Goal: Task Accomplishment & Management: Manage account settings

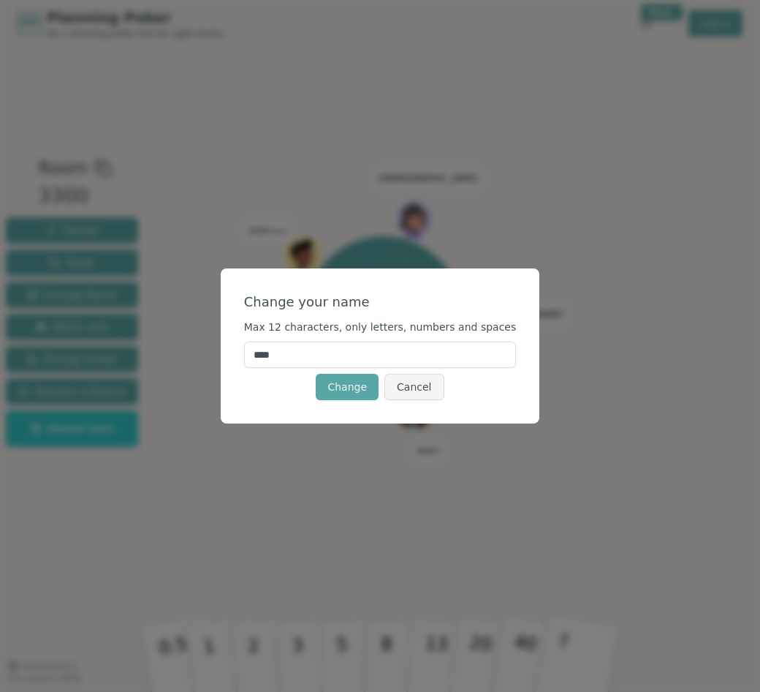
drag, startPoint x: 318, startPoint y: 359, endPoint x: 200, endPoint y: 360, distance: 117.7
click at [200, 360] on div "Change your name Max 12 characters, only letters, numbers and spaces **** Chang…" at bounding box center [380, 346] width 760 height 692
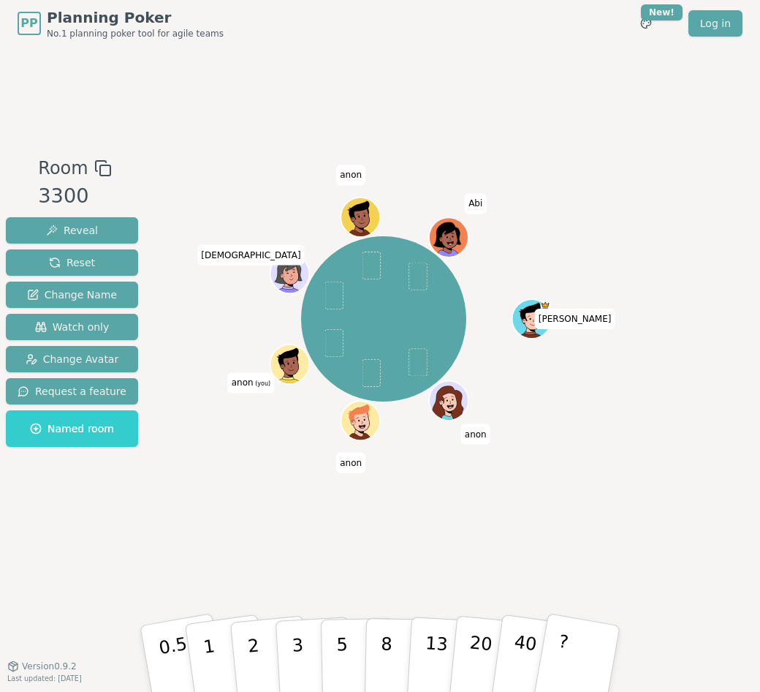
click at [352, 180] on span "anon" at bounding box center [350, 175] width 29 height 20
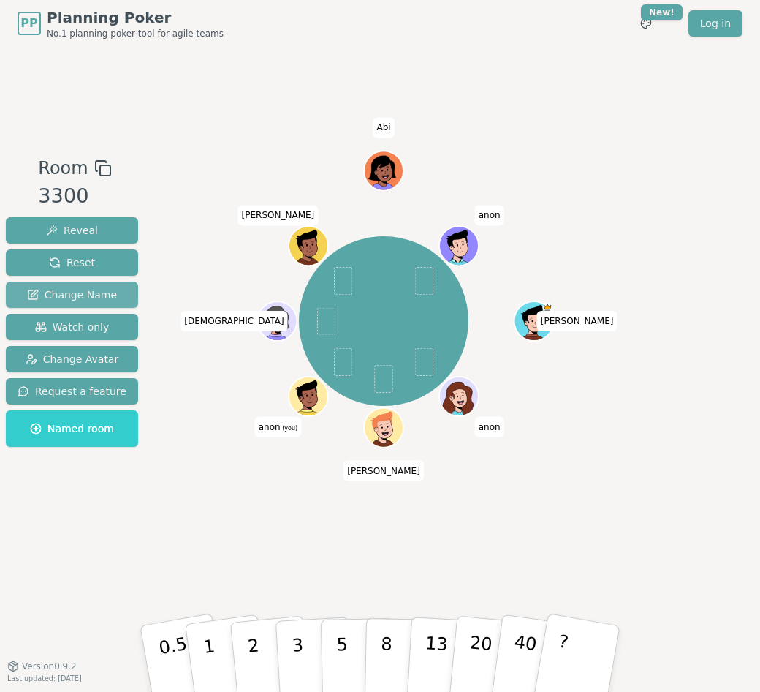
click at [42, 297] on span "Change Name" at bounding box center [72, 294] width 90 height 15
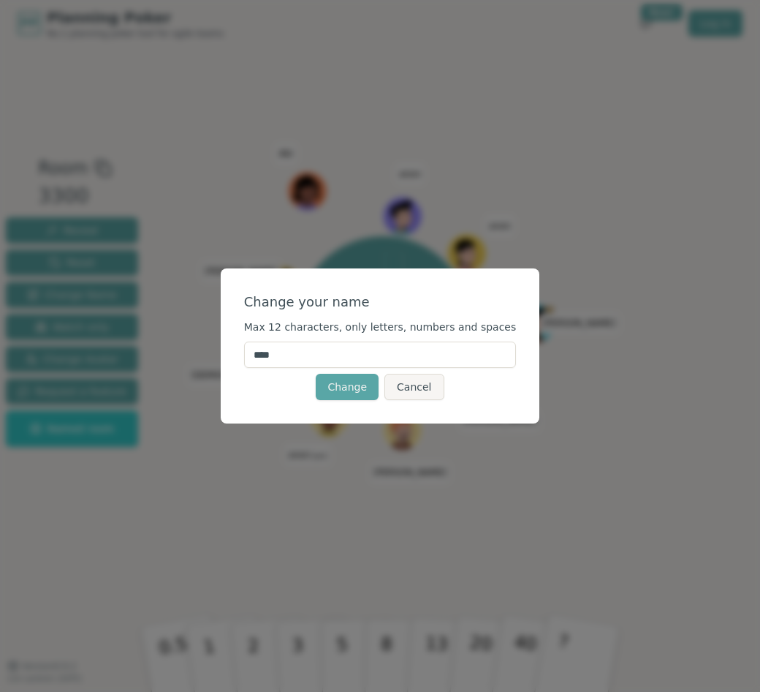
drag, startPoint x: 314, startPoint y: 352, endPoint x: 238, endPoint y: 353, distance: 76.8
click at [238, 353] on div "Change your name Max 12 characters, only letters, numbers and spaces **** Chang…" at bounding box center [380, 346] width 760 height 692
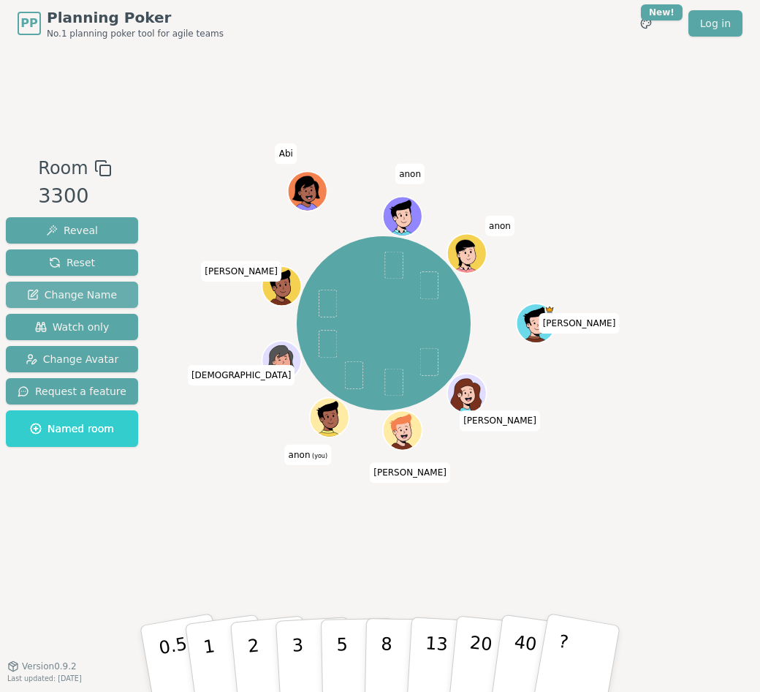
click at [95, 293] on span "Change Name" at bounding box center [72, 294] width 90 height 15
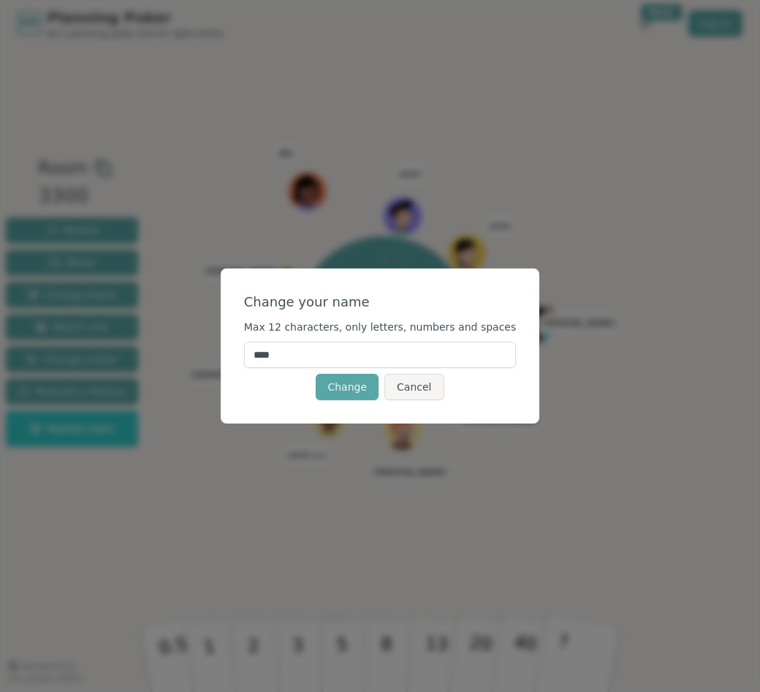
click at [340, 355] on input "****" at bounding box center [380, 354] width 273 height 26
type input "*"
type input "****"
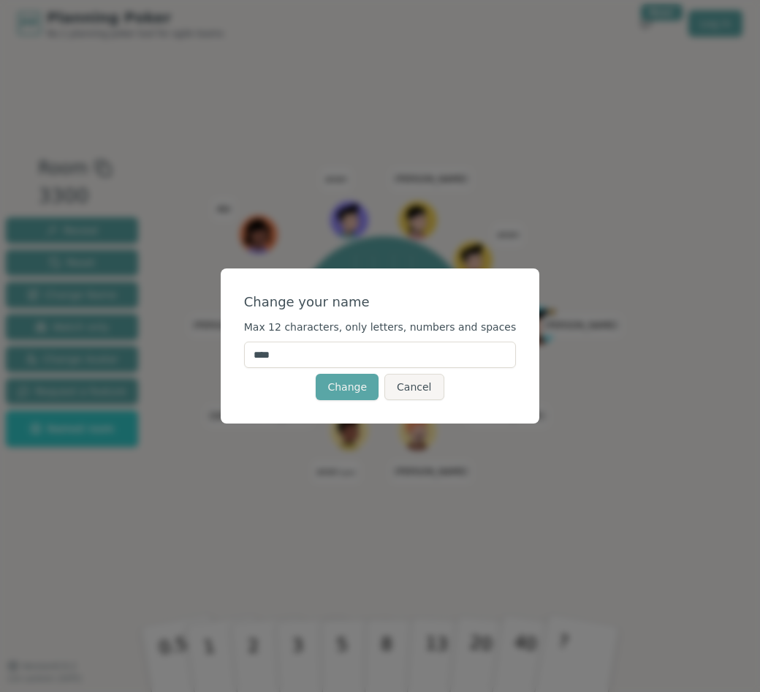
click button "Change" at bounding box center [347, 387] width 63 height 26
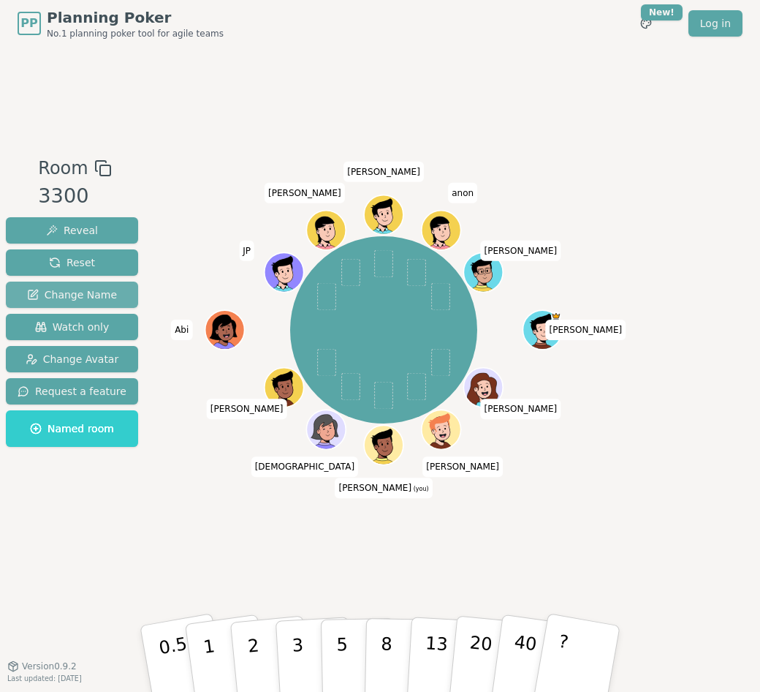
click at [97, 298] on span "Change Name" at bounding box center [72, 294] width 90 height 15
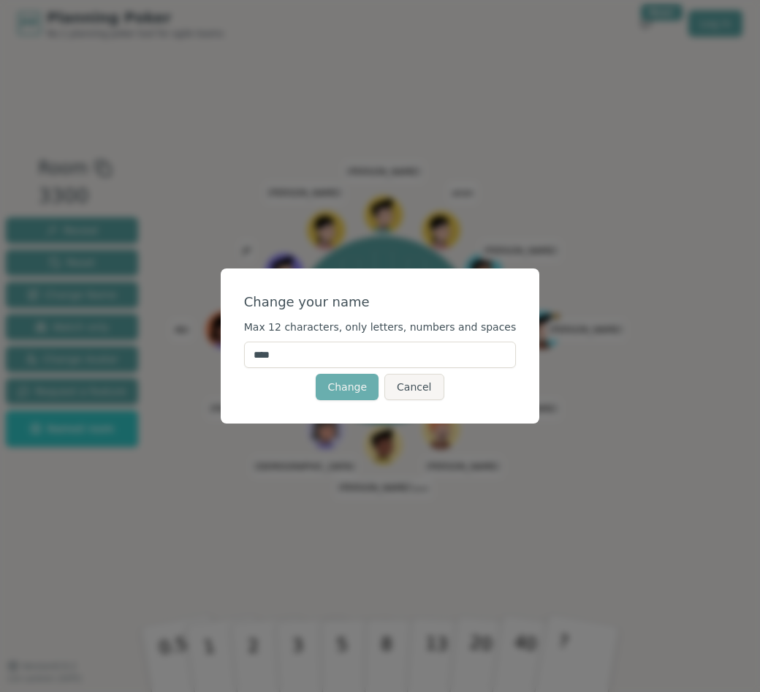
click at [352, 391] on button "Change" at bounding box center [347, 387] width 63 height 26
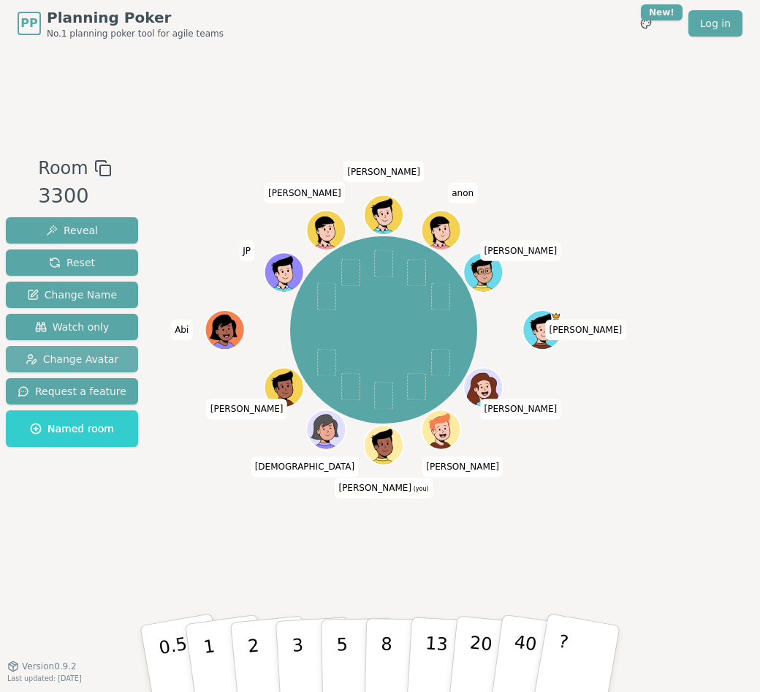
click at [86, 360] on span "Change Avatar" at bounding box center [73, 359] width 94 height 15
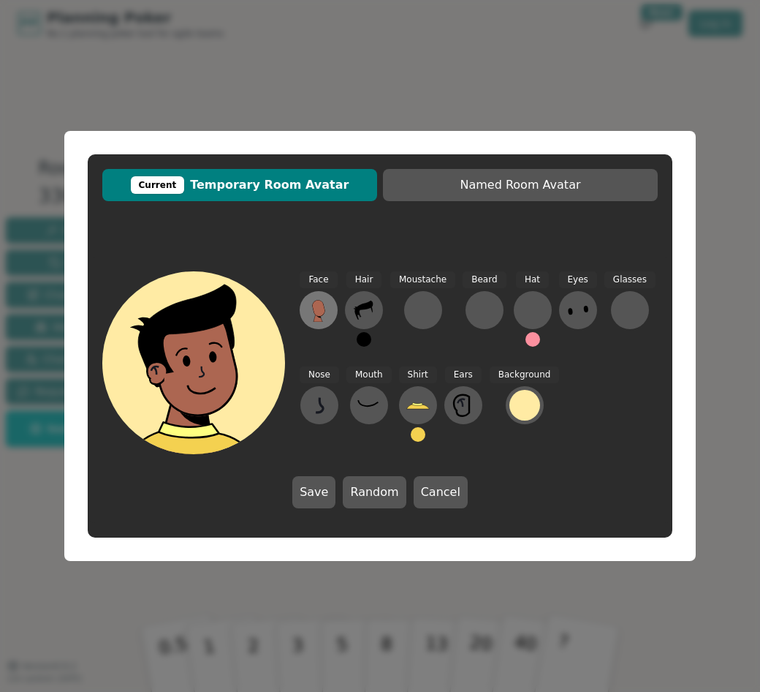
click at [321, 313] on icon at bounding box center [318, 308] width 12 height 16
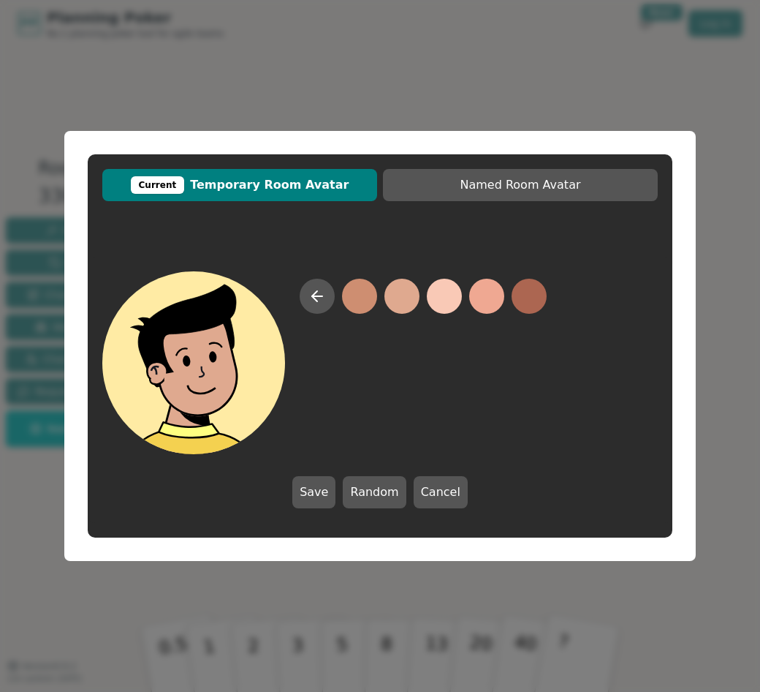
click at [409, 306] on button at bounding box center [402, 296] width 35 height 35
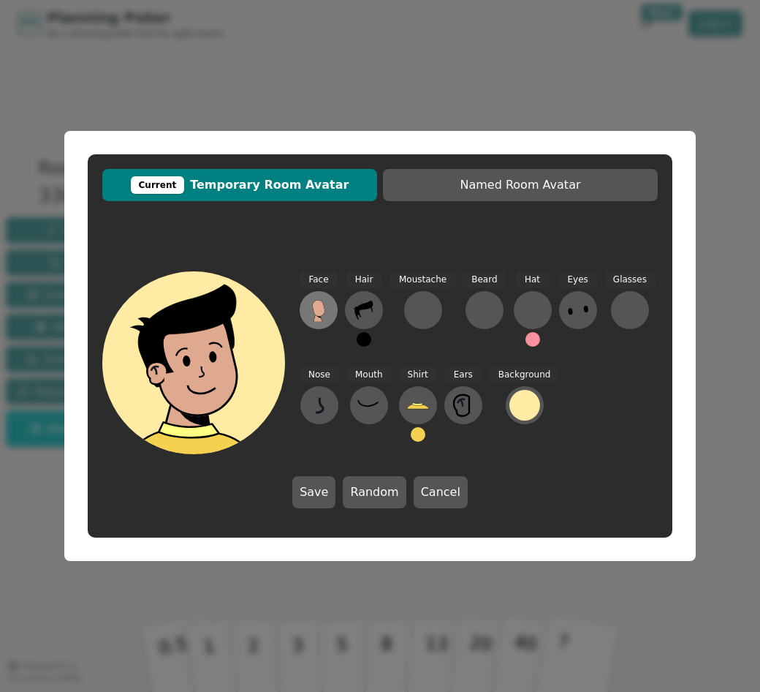
click at [333, 311] on button at bounding box center [319, 310] width 38 height 38
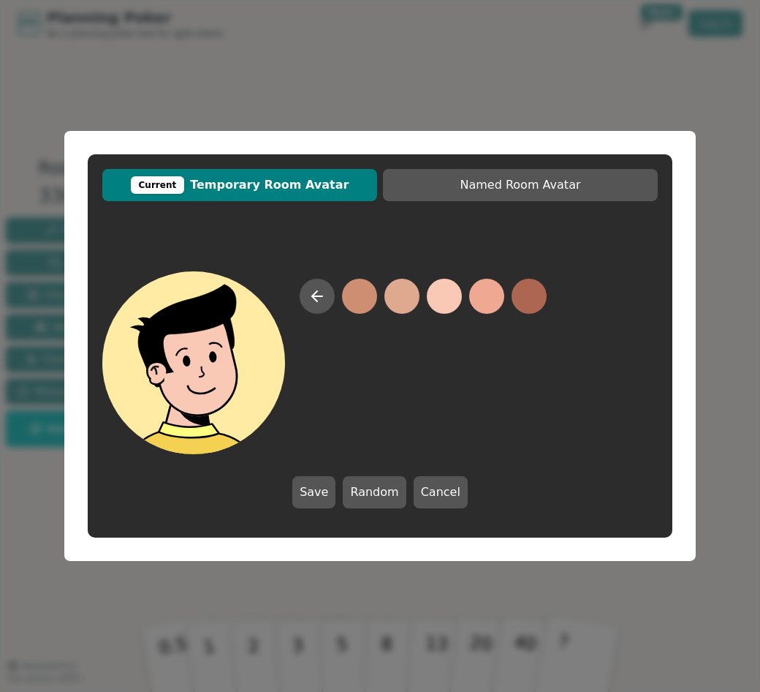
click at [451, 295] on button at bounding box center [444, 296] width 35 height 35
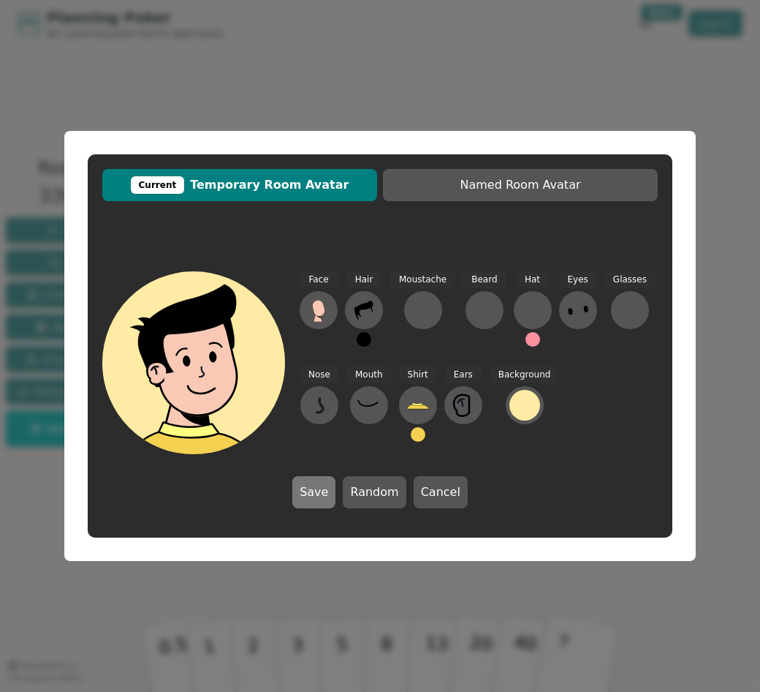
click at [336, 499] on button "Save" at bounding box center [313, 492] width 43 height 32
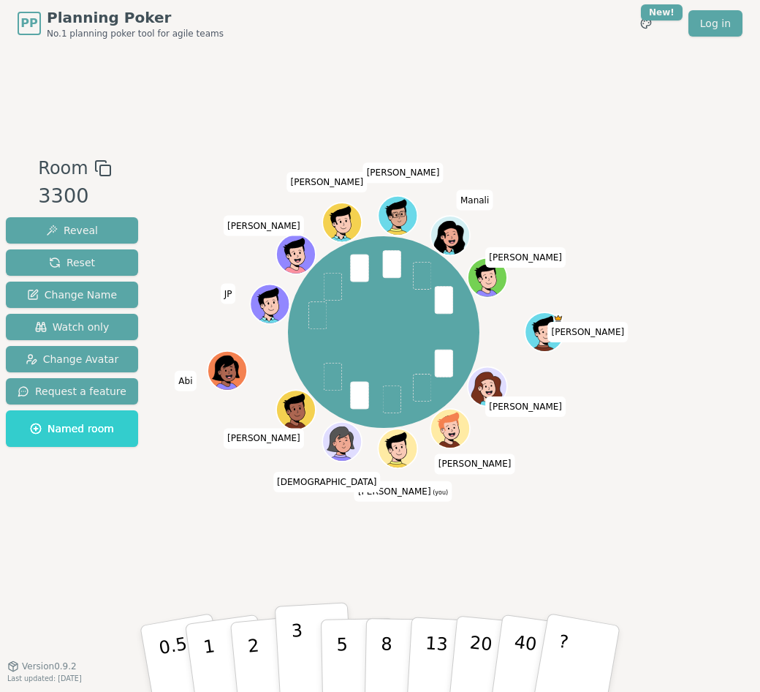
click at [309, 653] on button "3" at bounding box center [315, 659] width 80 height 114
click at [346, 662] on p "5" at bounding box center [342, 658] width 12 height 79
click at [293, 638] on p "3" at bounding box center [299, 660] width 16 height 80
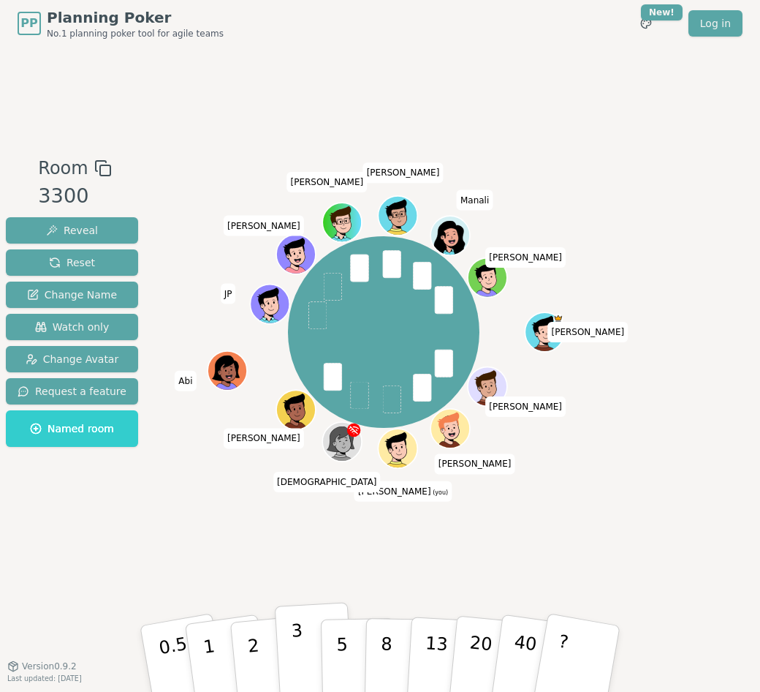
click at [299, 661] on p "3" at bounding box center [299, 660] width 16 height 80
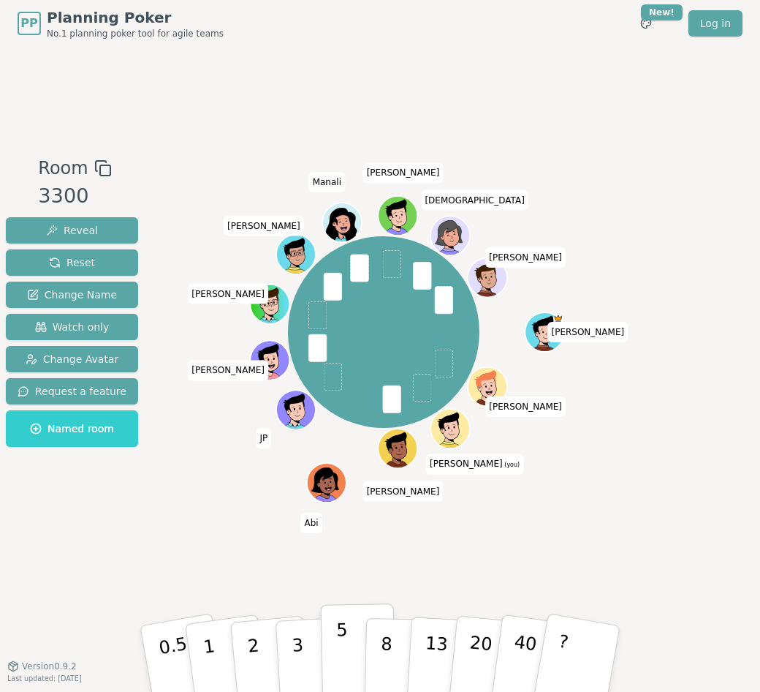
click at [347, 682] on button "5" at bounding box center [358, 658] width 75 height 111
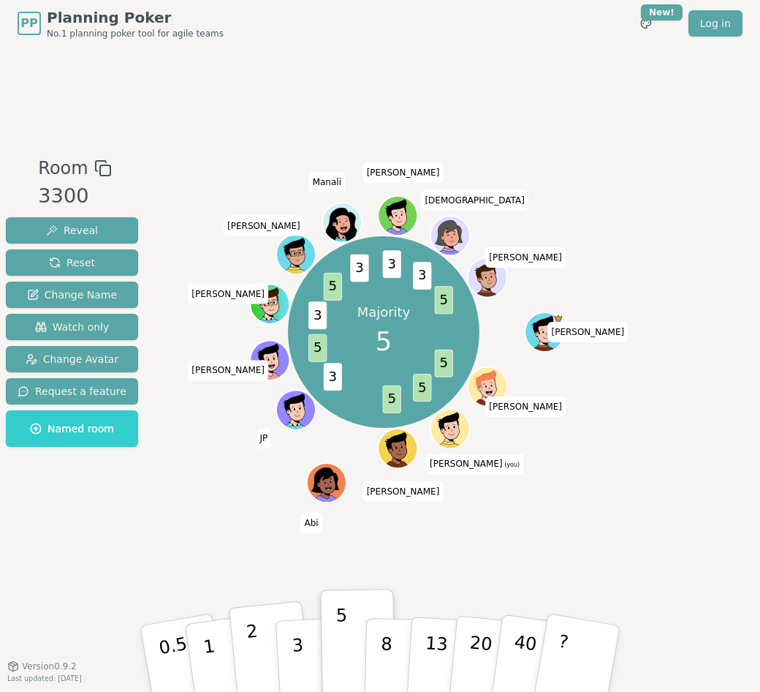
click at [251, 651] on p "2" at bounding box center [255, 661] width 19 height 80
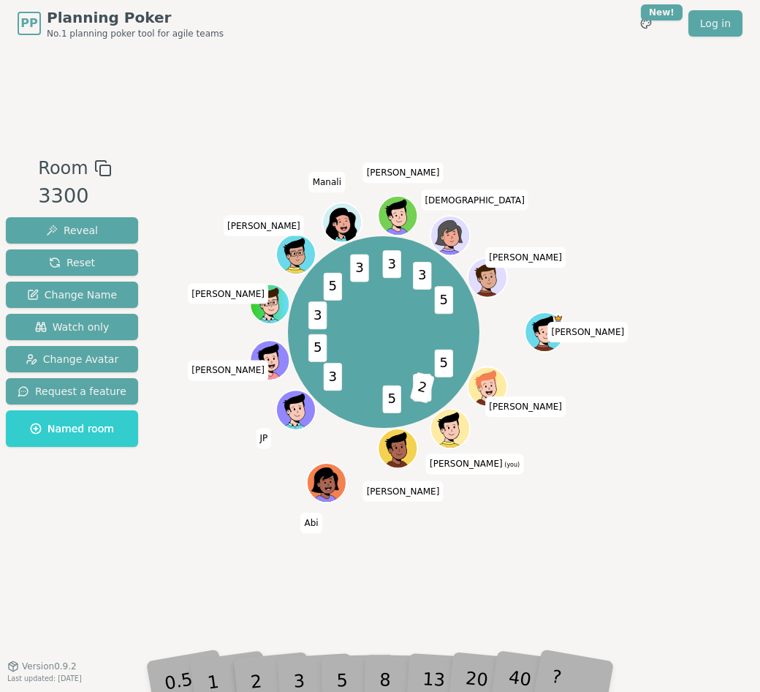
click at [347, 672] on div "5" at bounding box center [358, 658] width 45 height 52
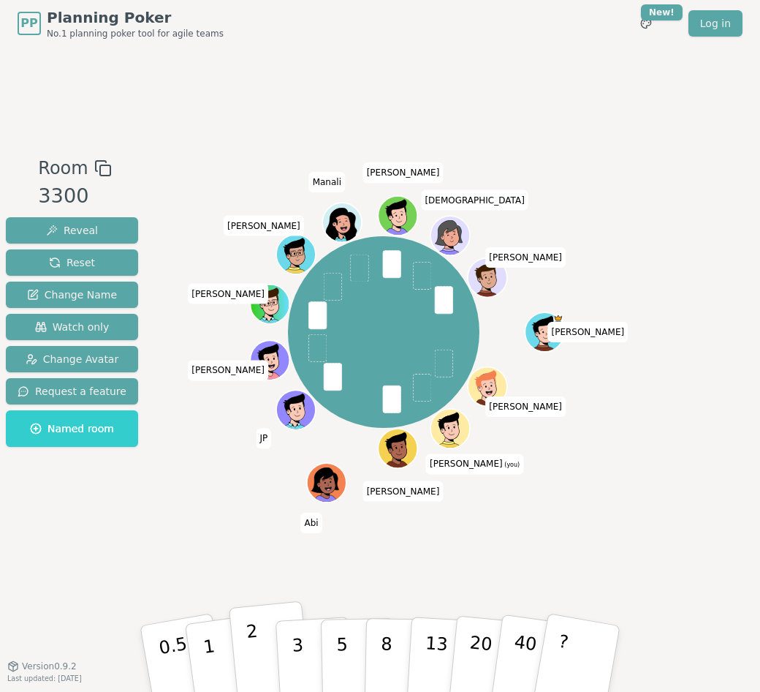
click at [260, 675] on p "2" at bounding box center [255, 661] width 19 height 80
click at [256, 662] on p "2" at bounding box center [255, 661] width 19 height 80
click at [284, 648] on button "3" at bounding box center [315, 659] width 80 height 114
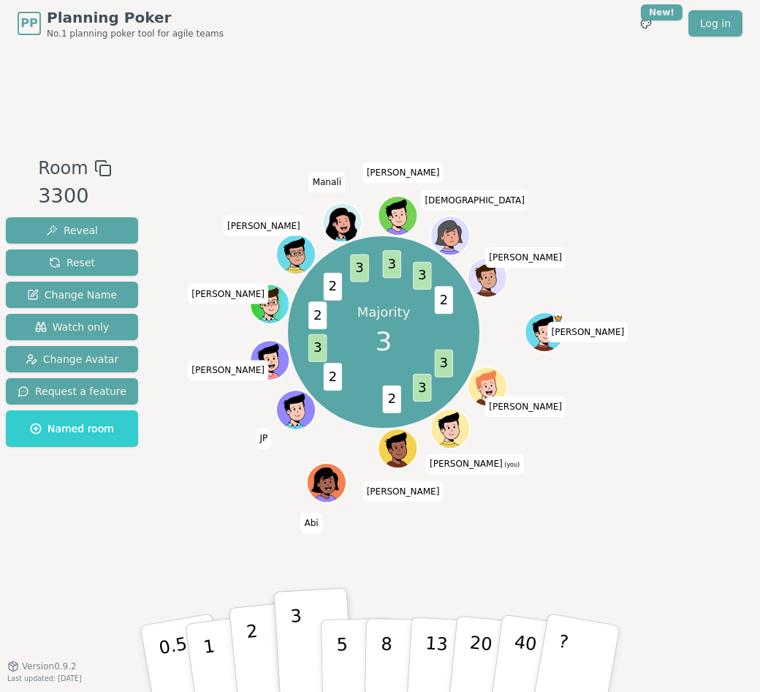
drag, startPoint x: 255, startPoint y: 638, endPoint x: 257, endPoint y: 676, distance: 38.8
click at [257, 676] on p "2" at bounding box center [255, 661] width 19 height 80
click at [257, 676] on div "2" at bounding box center [270, 658] width 48 height 55
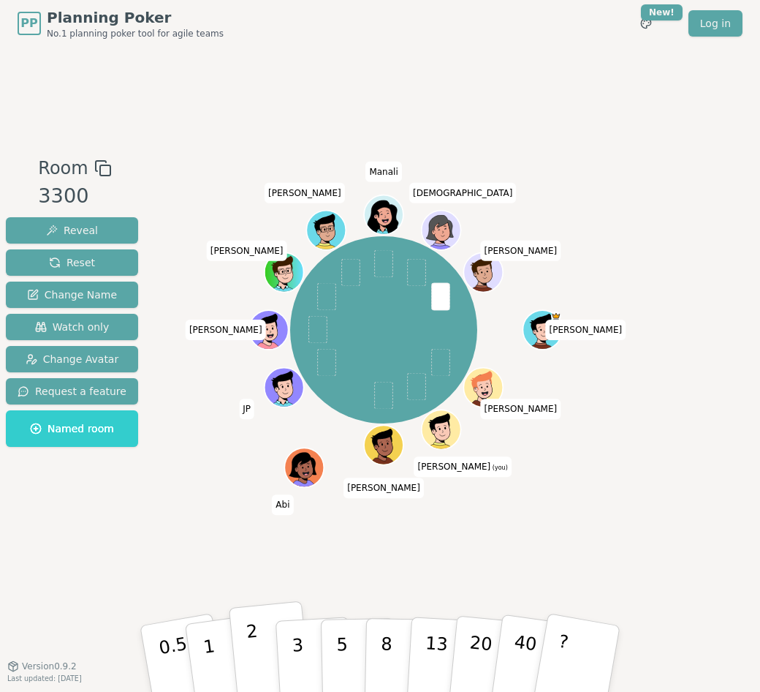
click at [254, 646] on p "2" at bounding box center [255, 661] width 19 height 80
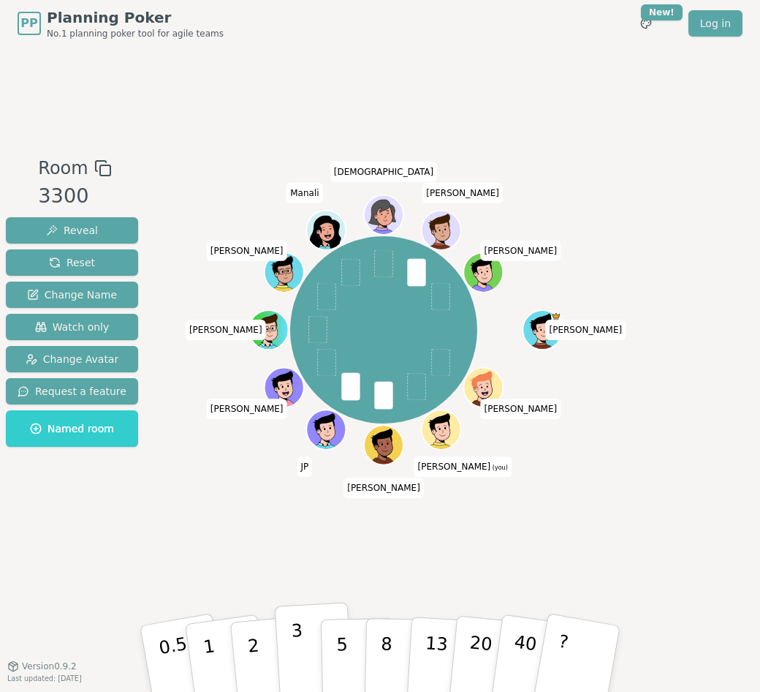
click at [312, 662] on button "3" at bounding box center [315, 659] width 80 height 114
click at [286, 631] on button "3" at bounding box center [315, 659] width 80 height 114
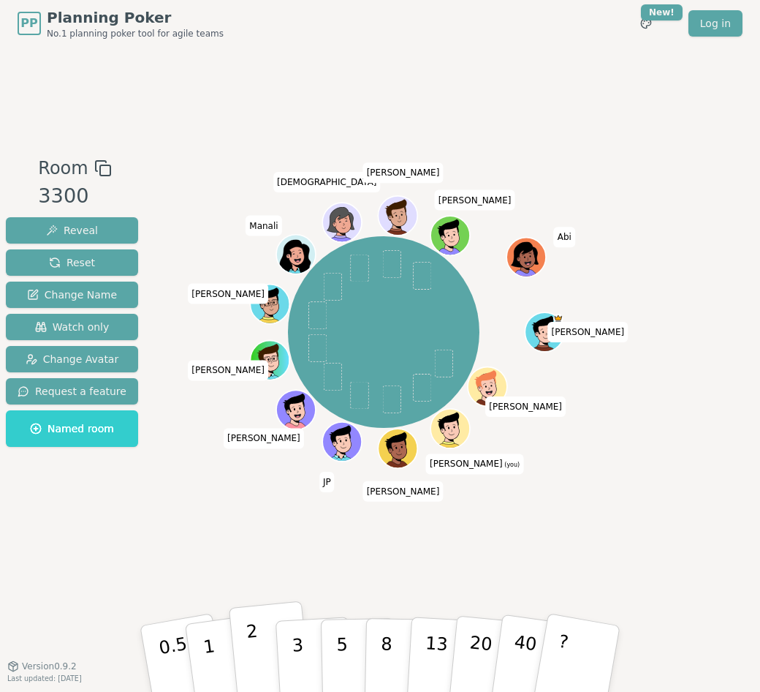
click at [272, 657] on button "2" at bounding box center [270, 659] width 83 height 116
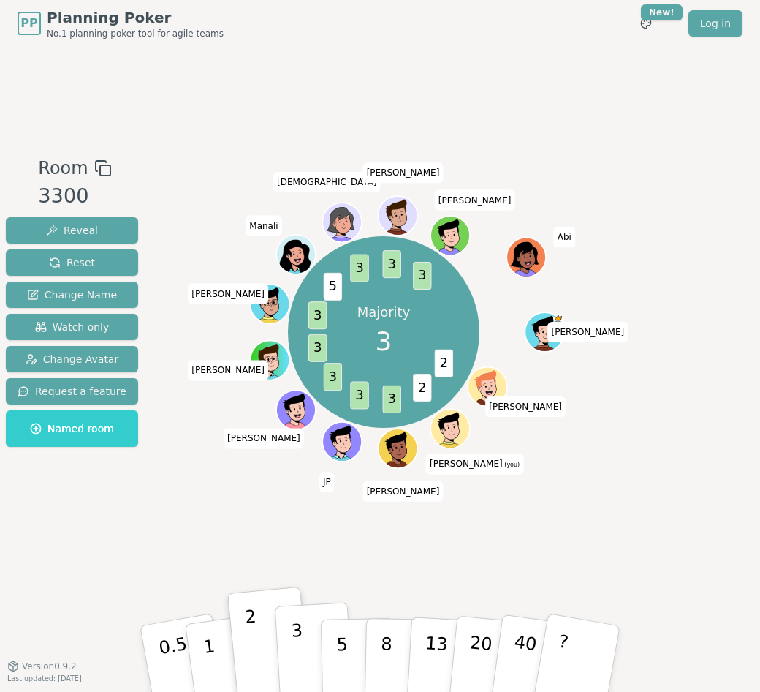
click at [311, 618] on button "3" at bounding box center [315, 659] width 80 height 114
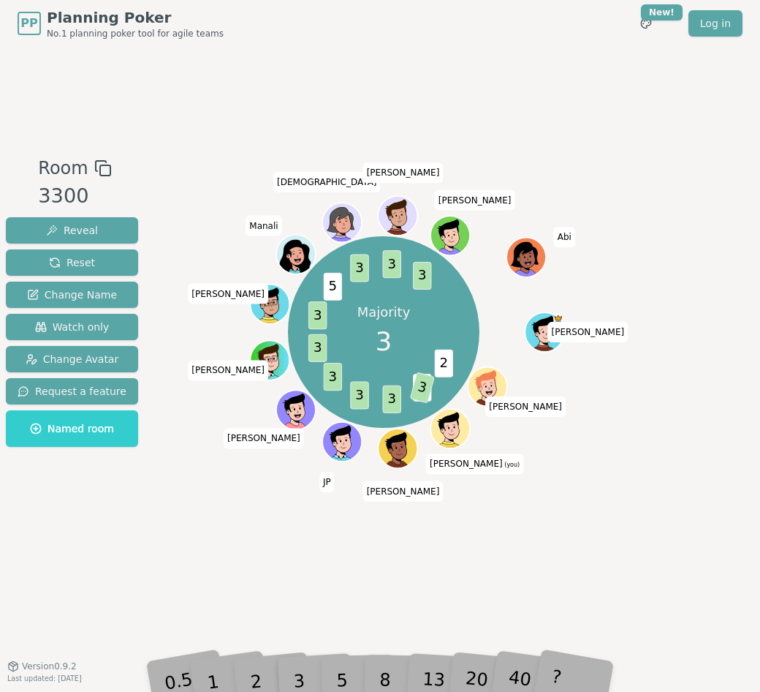
click at [310, 592] on div "Room 3300 Reveal Reset Change Name Watch only Change Avatar Request a feature N…" at bounding box center [380, 356] width 760 height 619
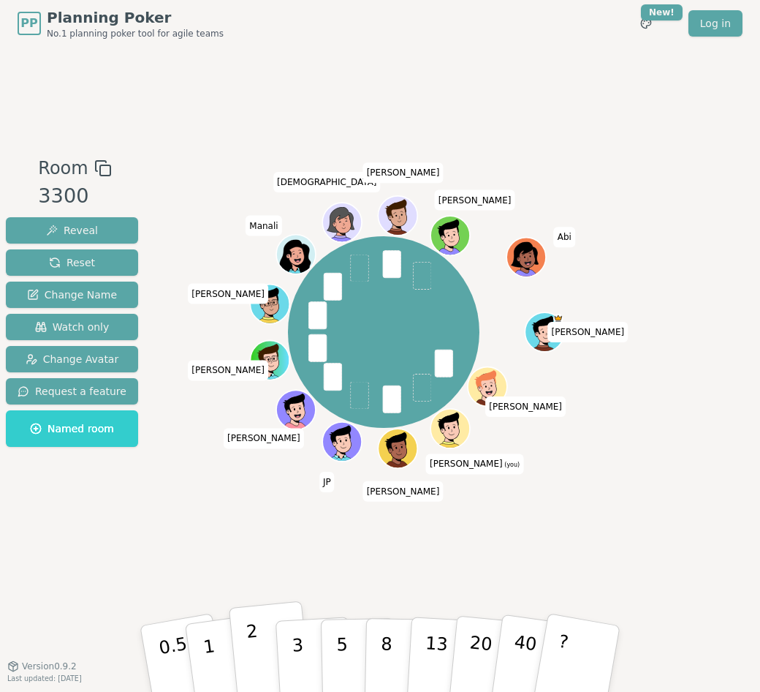
click at [260, 639] on button "2" at bounding box center [270, 659] width 83 height 116
click at [306, 626] on button "3" at bounding box center [315, 659] width 80 height 114
click at [303, 660] on button "3" at bounding box center [315, 659] width 80 height 114
click at [300, 641] on p "3" at bounding box center [299, 660] width 16 height 80
